Goal: Find specific page/section: Find specific page/section

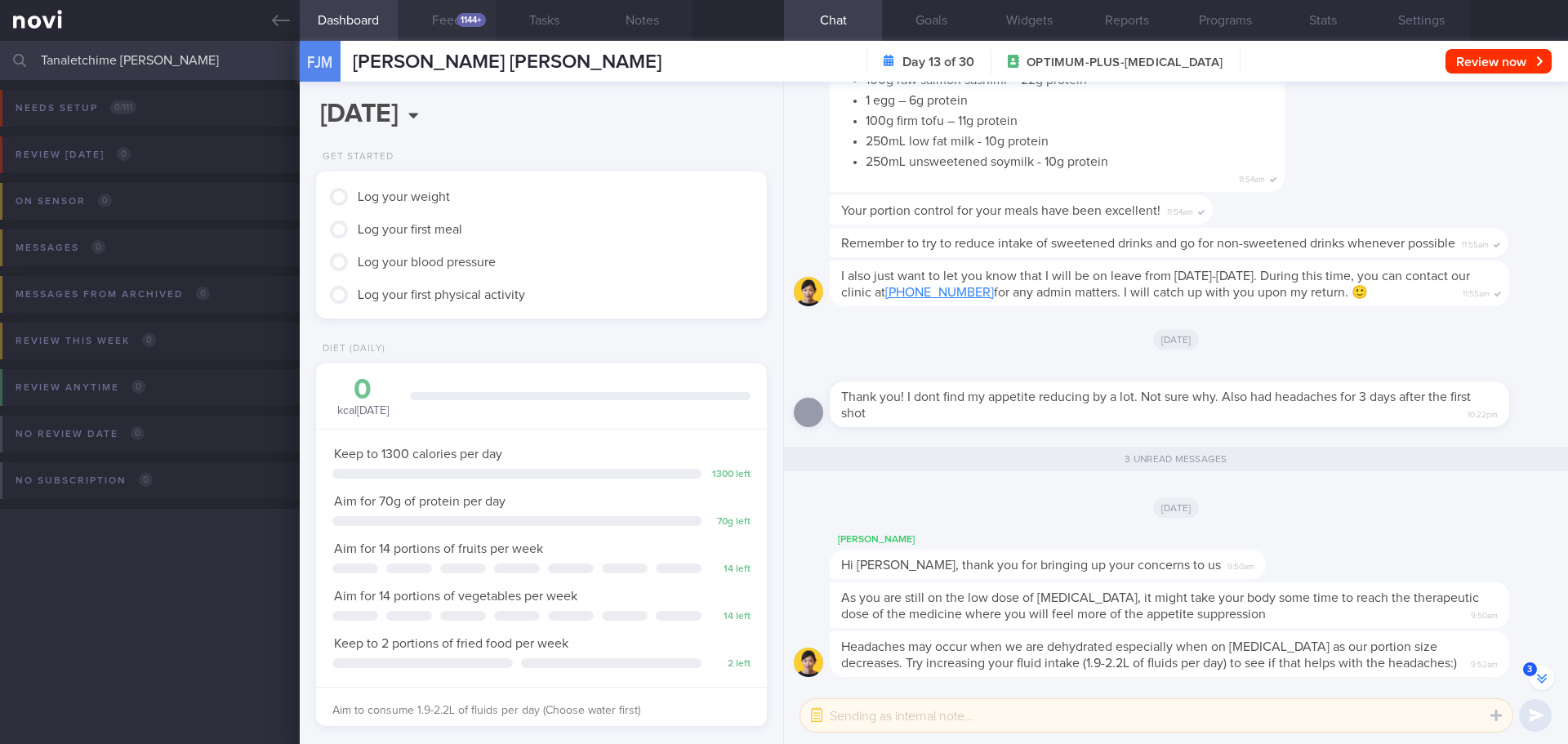
scroll to position [-249, 0]
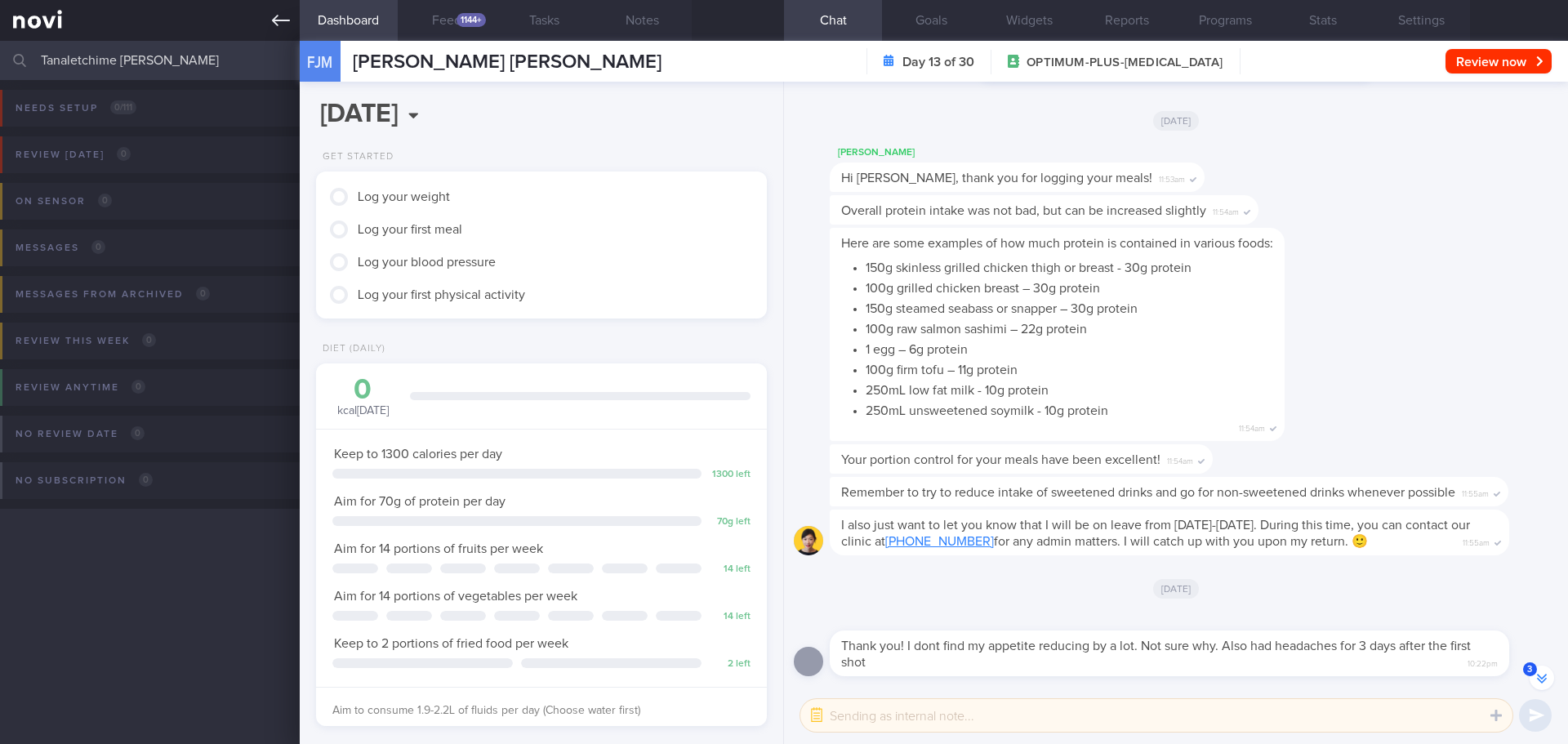
click at [283, 14] on icon at bounding box center [281, 20] width 18 height 18
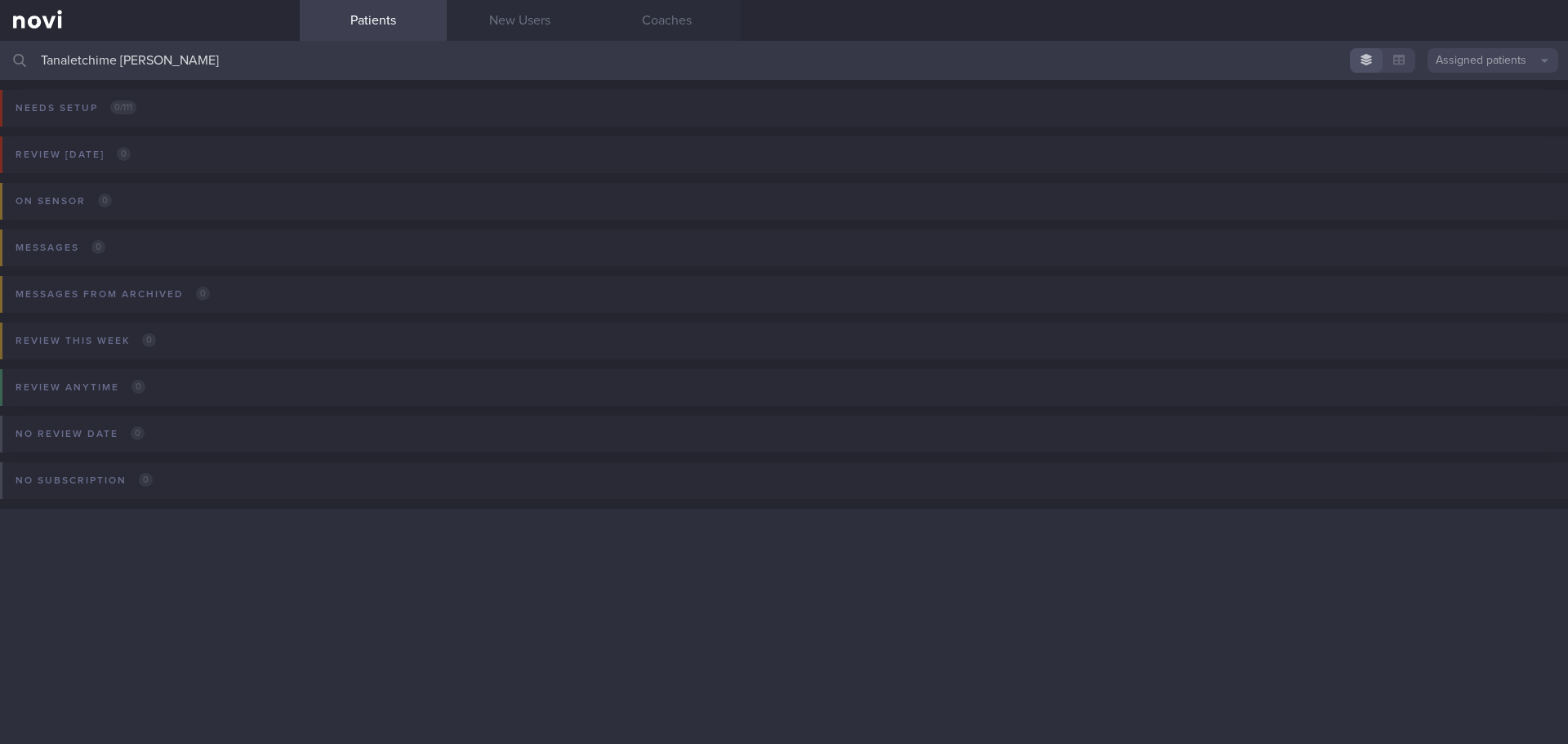
click at [1500, 53] on button "Assigned patients" at bounding box center [1492, 60] width 131 height 25
click at [1516, 107] on button "All active patients" at bounding box center [1492, 113] width 131 height 25
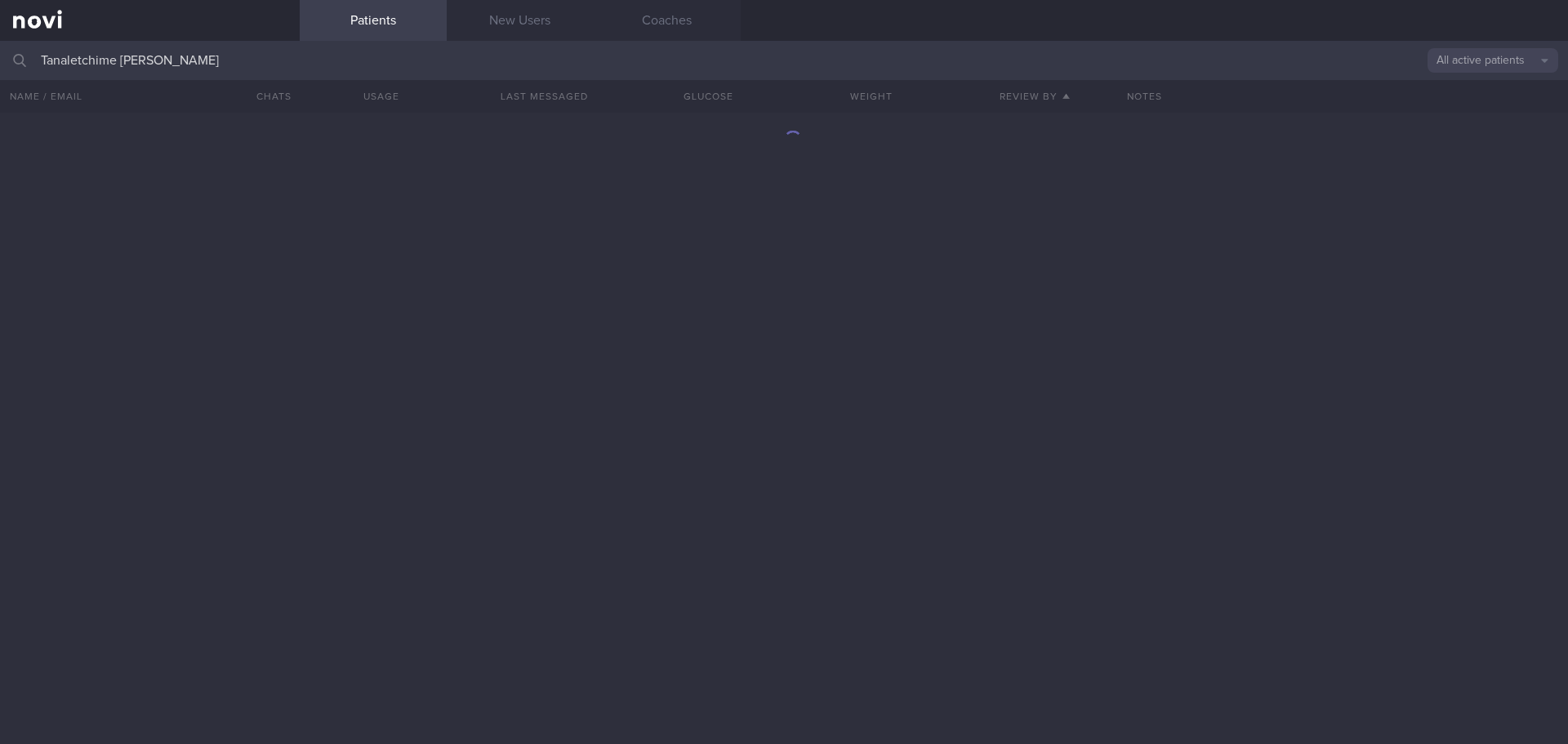
click at [238, 67] on input "Tanaletchime [PERSON_NAME]" at bounding box center [784, 60] width 1568 height 39
